Goal: Information Seeking & Learning: Find specific fact

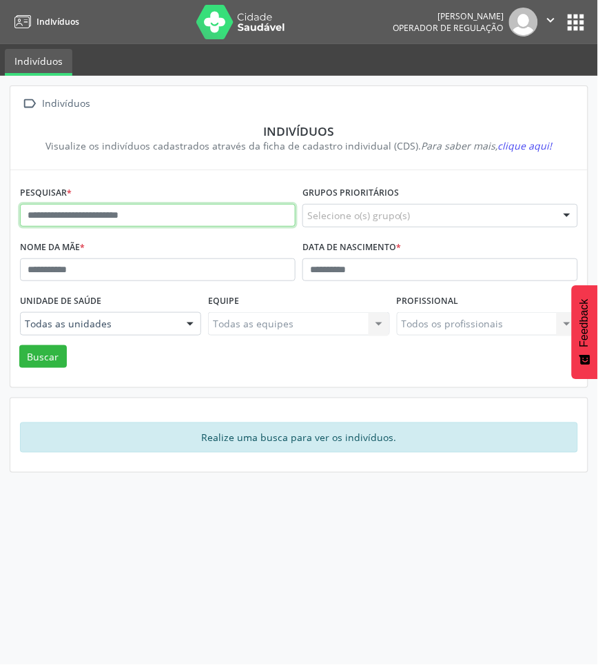
click at [161, 225] on input "text" at bounding box center [158, 215] width 276 height 23
click at [19, 345] on button "Buscar" at bounding box center [43, 356] width 48 height 23
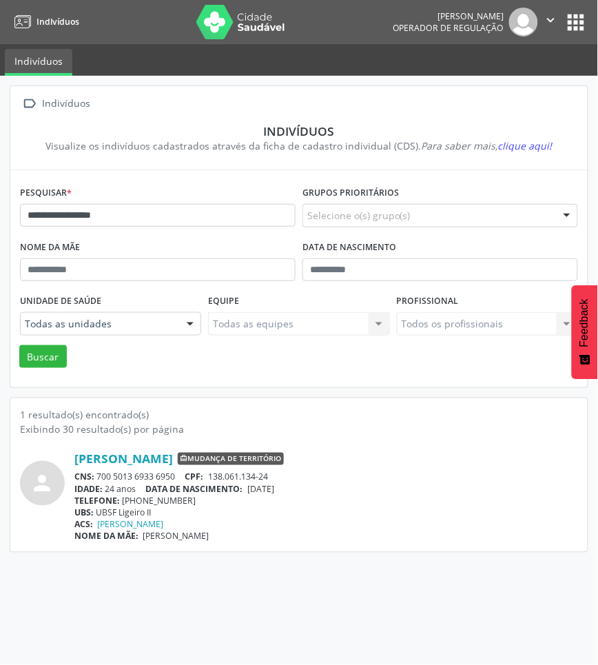
drag, startPoint x: 178, startPoint y: 476, endPoint x: 100, endPoint y: 472, distance: 78.0
click at [100, 472] on div "CNS: 700 5013 6933 6950 CPF: 138.061.134-24" at bounding box center [326, 477] width 504 height 12
copy div "700 5013 6933 6950"
drag, startPoint x: 212, startPoint y: 241, endPoint x: 194, endPoint y: 214, distance: 32.9
click at [203, 228] on form "**********" at bounding box center [299, 275] width 558 height 185
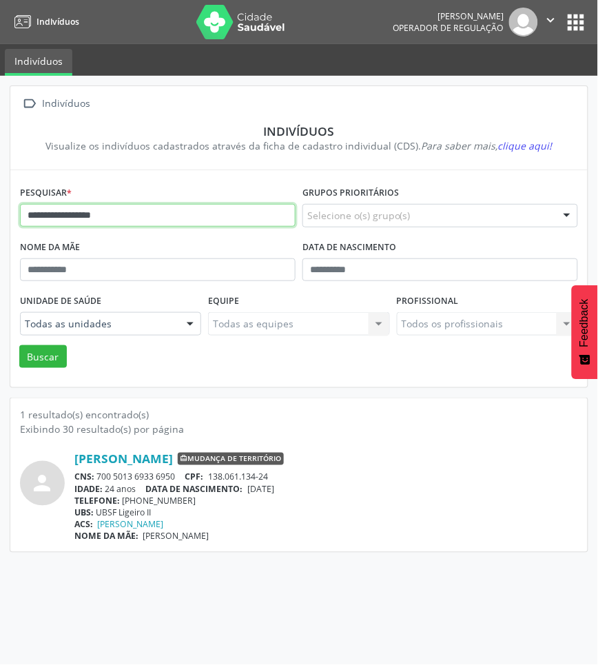
click at [194, 214] on input "**********" at bounding box center [158, 215] width 276 height 23
type input "**********"
click at [19, 345] on button "Buscar" at bounding box center [43, 356] width 48 height 23
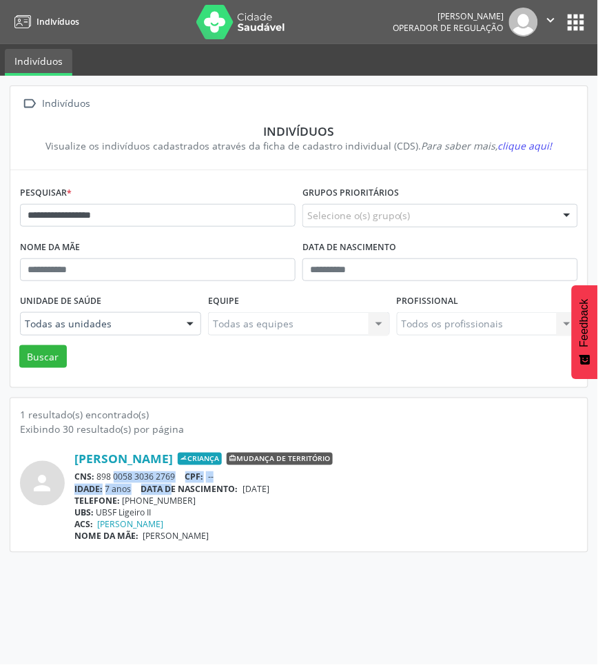
drag, startPoint x: 176, startPoint y: 484, endPoint x: 101, endPoint y: 471, distance: 76.9
click at [101, 471] on div "[PERSON_NAME] Criança Mudança de território CNS: 898 0058 3036 2769 CPF: -- IDA…" at bounding box center [326, 496] width 504 height 91
drag, startPoint x: 101, startPoint y: 473, endPoint x: 95, endPoint y: 477, distance: 7.3
click at [100, 473] on div "CNS: 898 0058 3036 2769 CPF: --" at bounding box center [326, 477] width 504 height 12
click at [94, 479] on span "CNS:" at bounding box center [84, 477] width 20 height 12
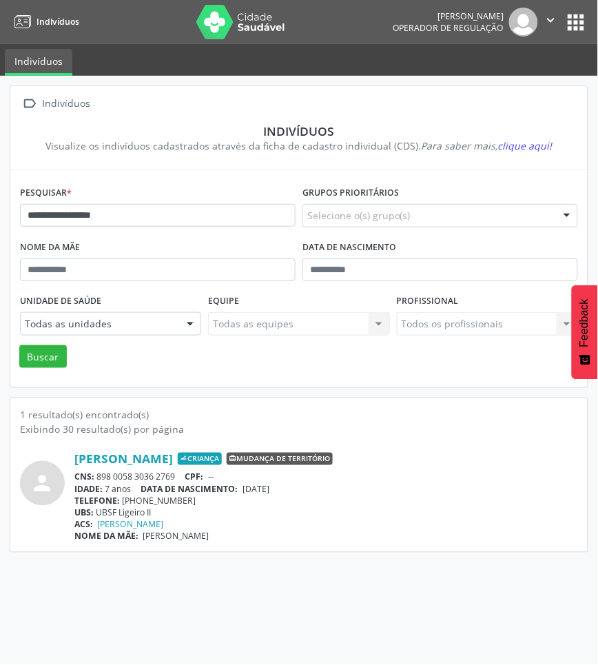
drag, startPoint x: 97, startPoint y: 479, endPoint x: 174, endPoint y: 477, distance: 77.2
click at [174, 477] on div "CNS: 898 0058 3036 2769 CPF: --" at bounding box center [326, 477] width 504 height 12
click at [577, 18] on button "apps" at bounding box center [576, 22] width 24 height 24
click at [570, 38] on nav "Indivíduos [PERSON_NAME] Operador de regulação  Configurações Sair apps" at bounding box center [299, 22] width 598 height 44
drag, startPoint x: 577, startPoint y: 14, endPoint x: 553, endPoint y: 37, distance: 33.1
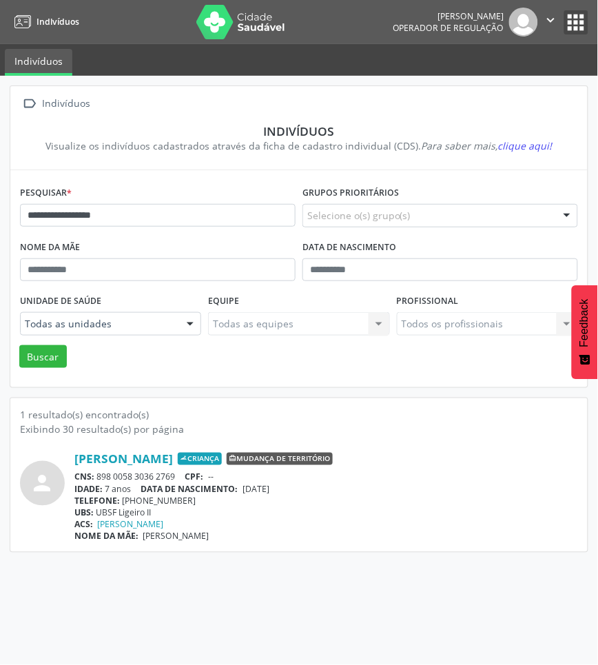
click at [577, 16] on button "apps" at bounding box center [576, 22] width 24 height 24
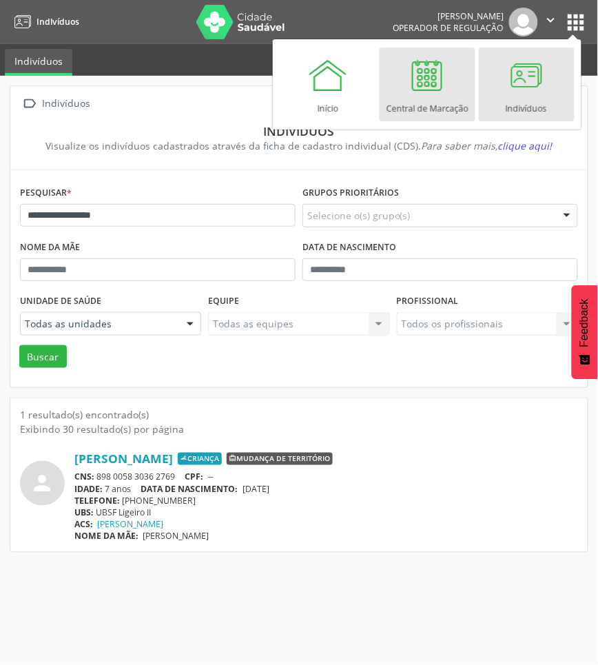
click at [439, 81] on div at bounding box center [427, 74] width 41 height 41
